Goal: Complete application form

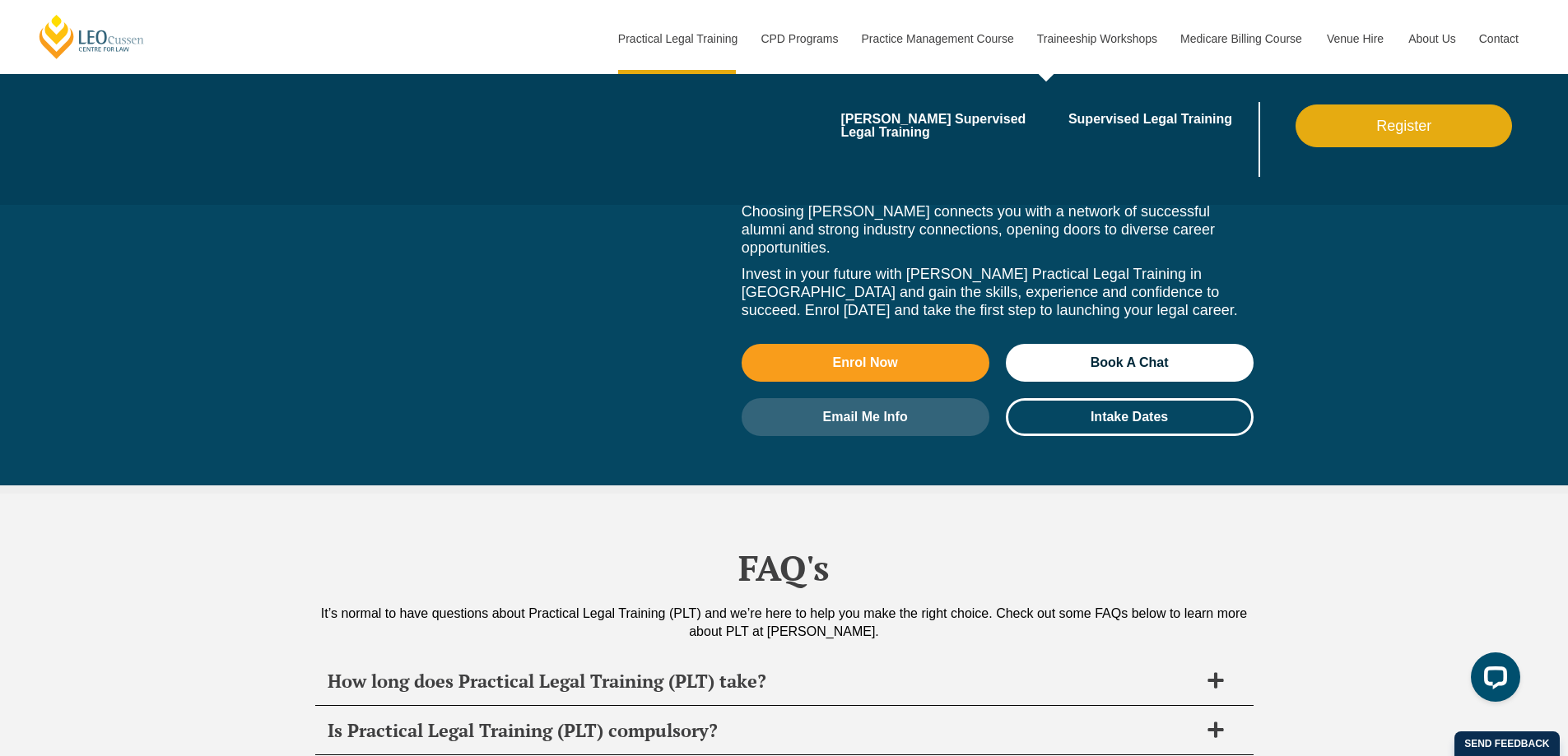
scroll to position [8723, 0]
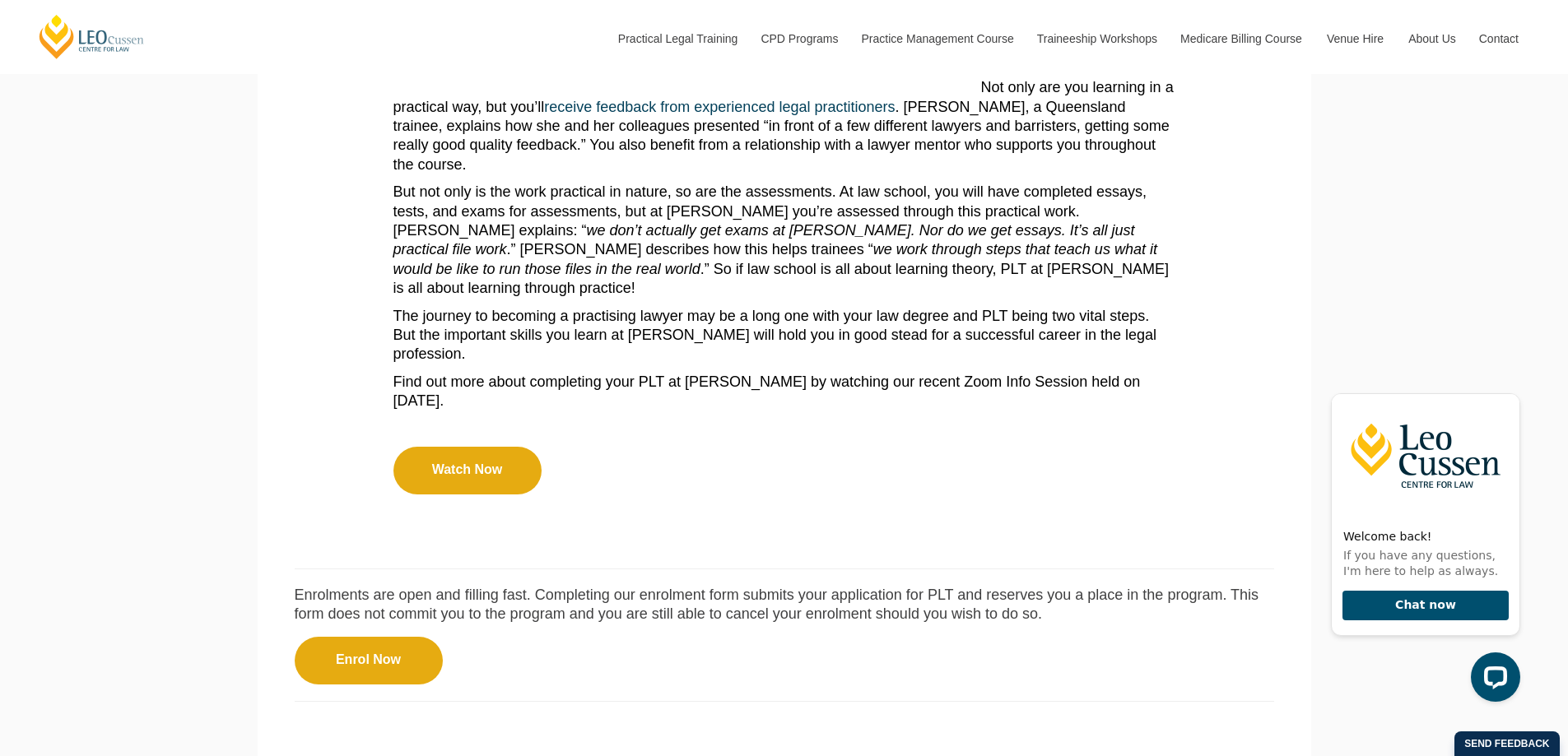
scroll to position [1152, 0]
